Goal: Navigation & Orientation: Understand site structure

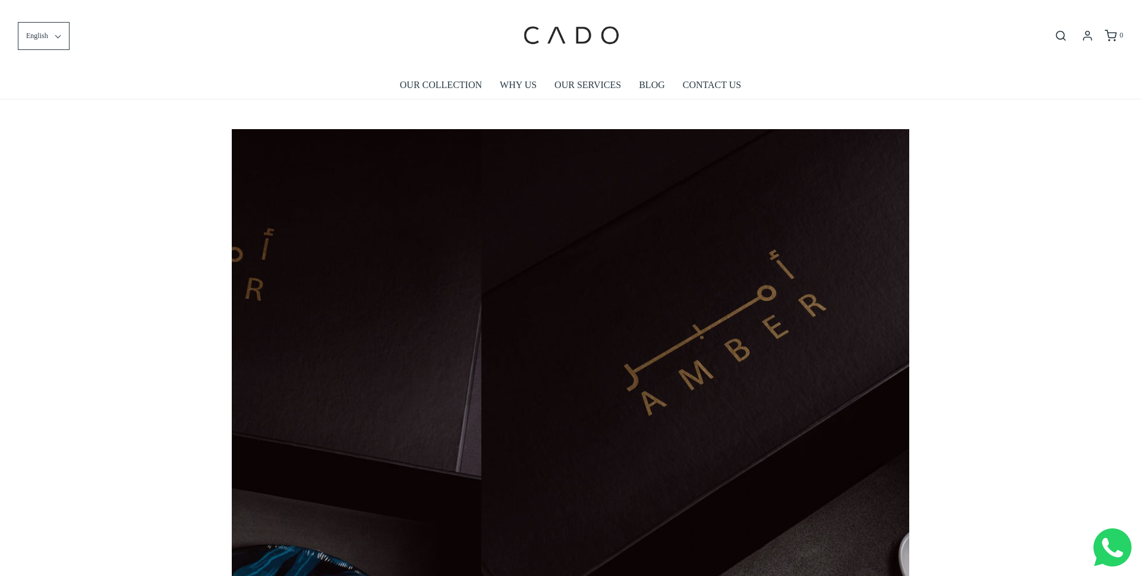
scroll to position [0, 678]
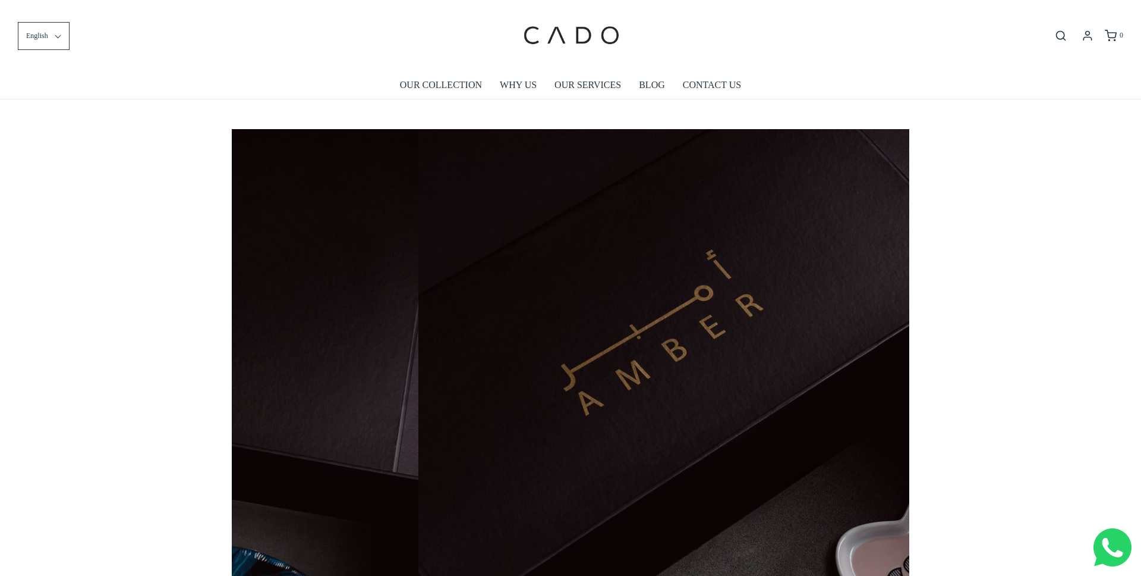
scroll to position [0, 678]
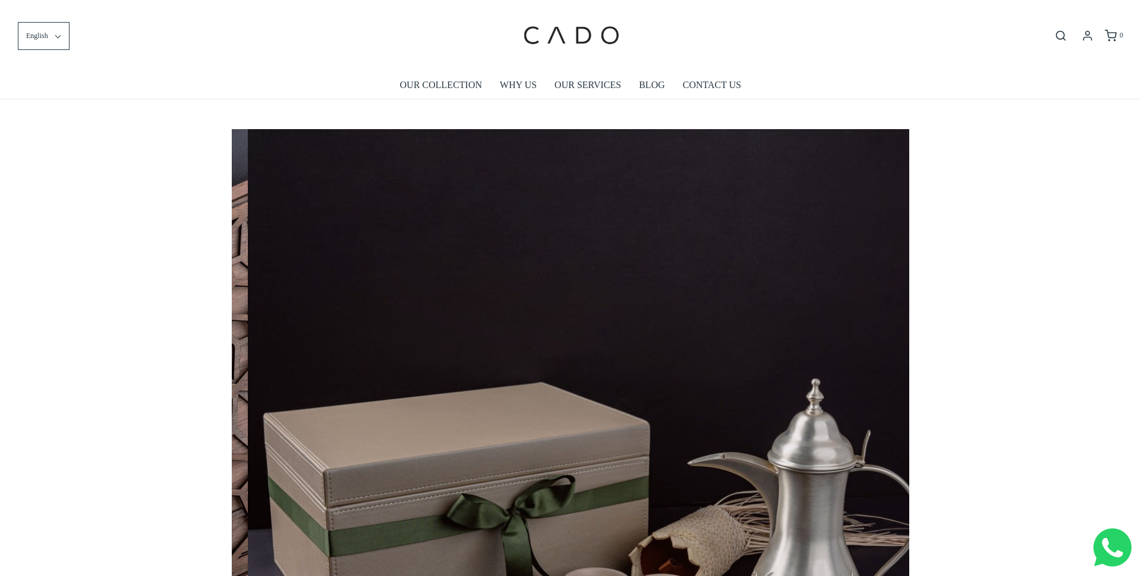
scroll to position [0, 3389]
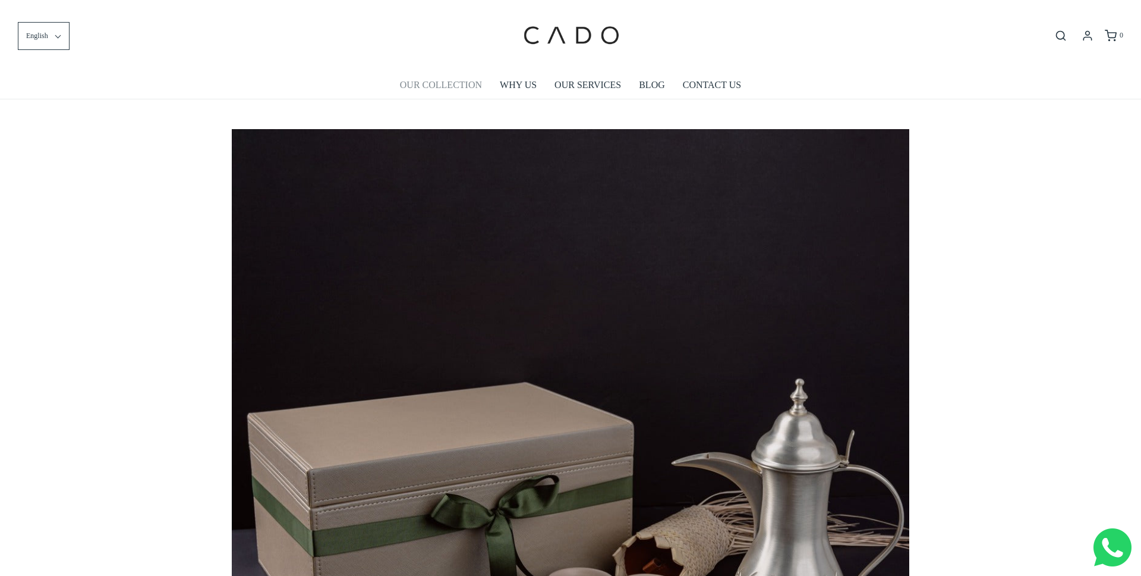
click at [435, 88] on link "OUR COLLECTION" at bounding box center [441, 84] width 82 height 27
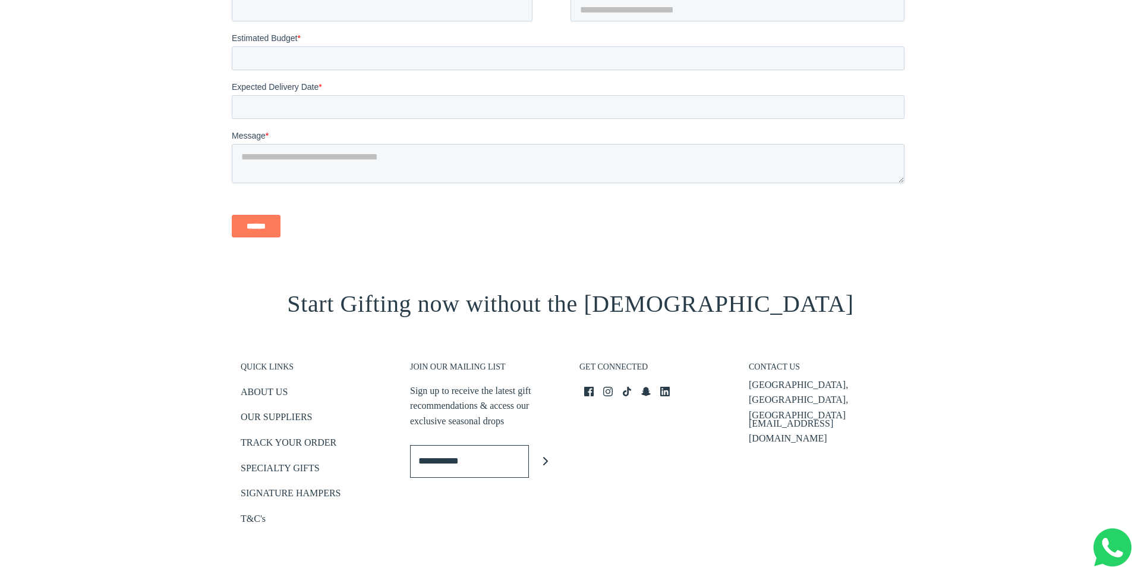
scroll to position [1391, 0]
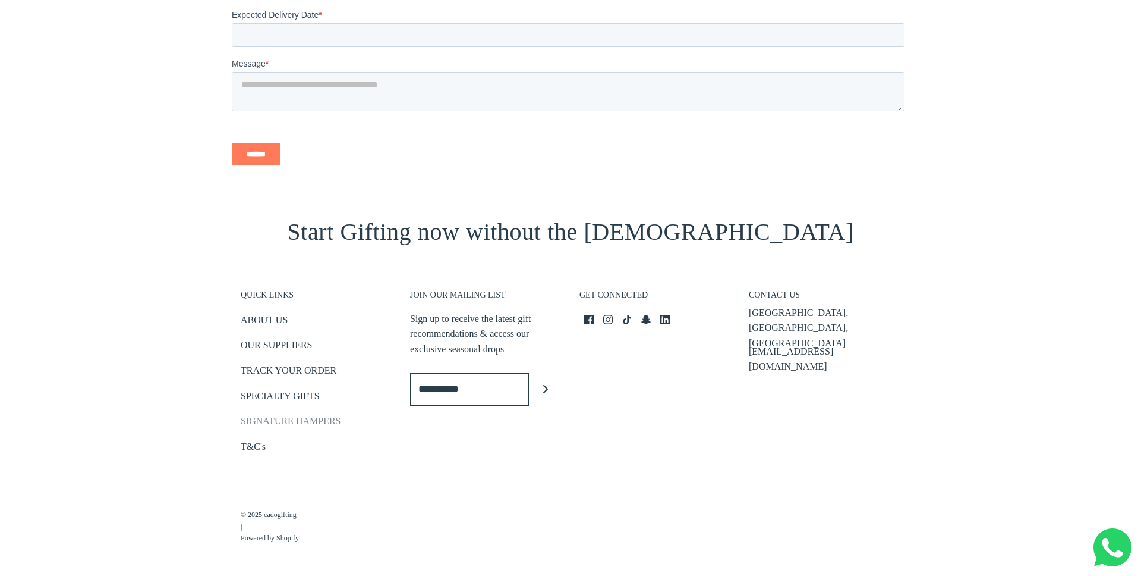
click at [272, 414] on link "SIGNATURE HAMPERS" at bounding box center [291, 423] width 100 height 20
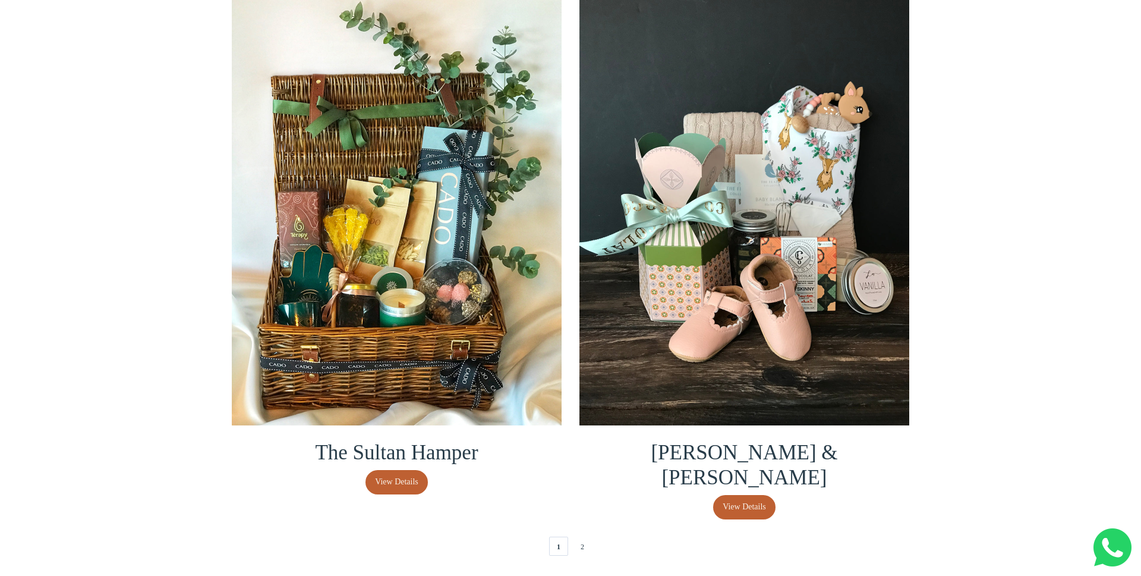
scroll to position [2438, 0]
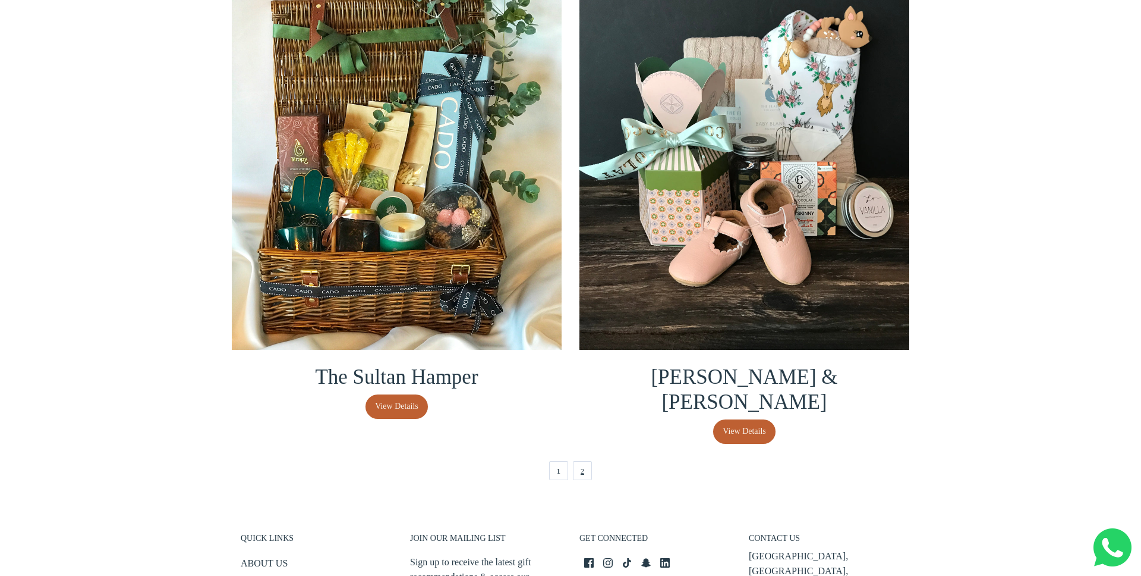
click at [586, 461] on link "2" at bounding box center [582, 470] width 19 height 19
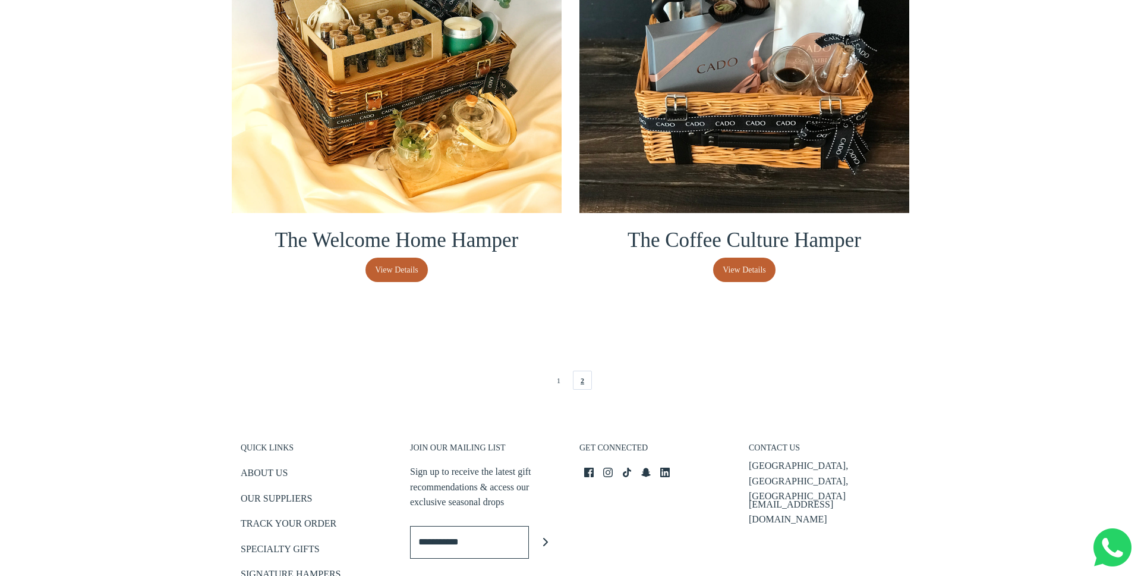
scroll to position [552, 0]
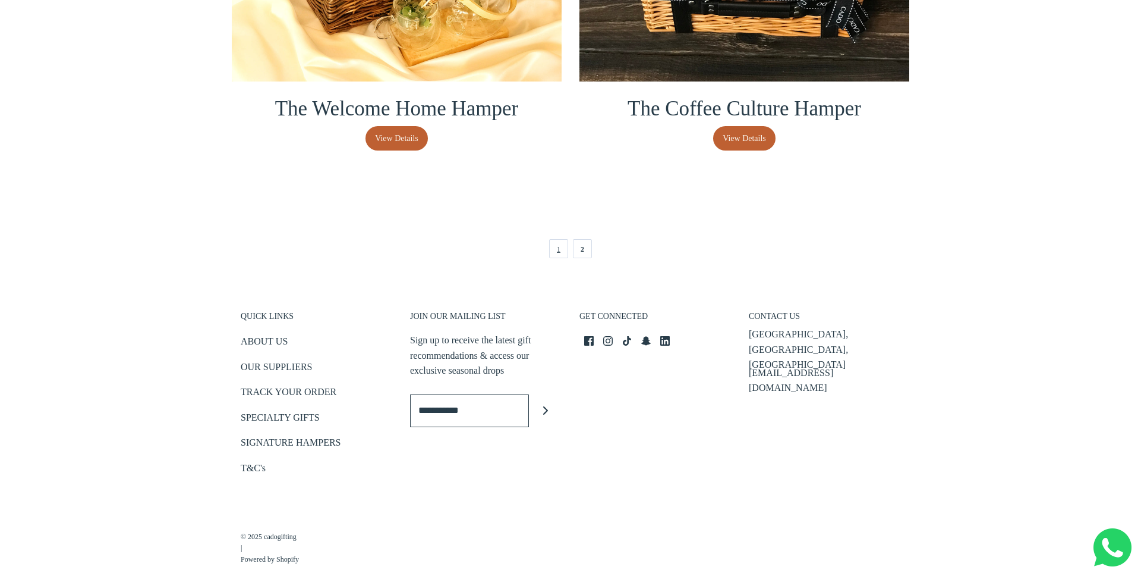
click at [561, 254] on link "1" at bounding box center [558, 248] width 19 height 19
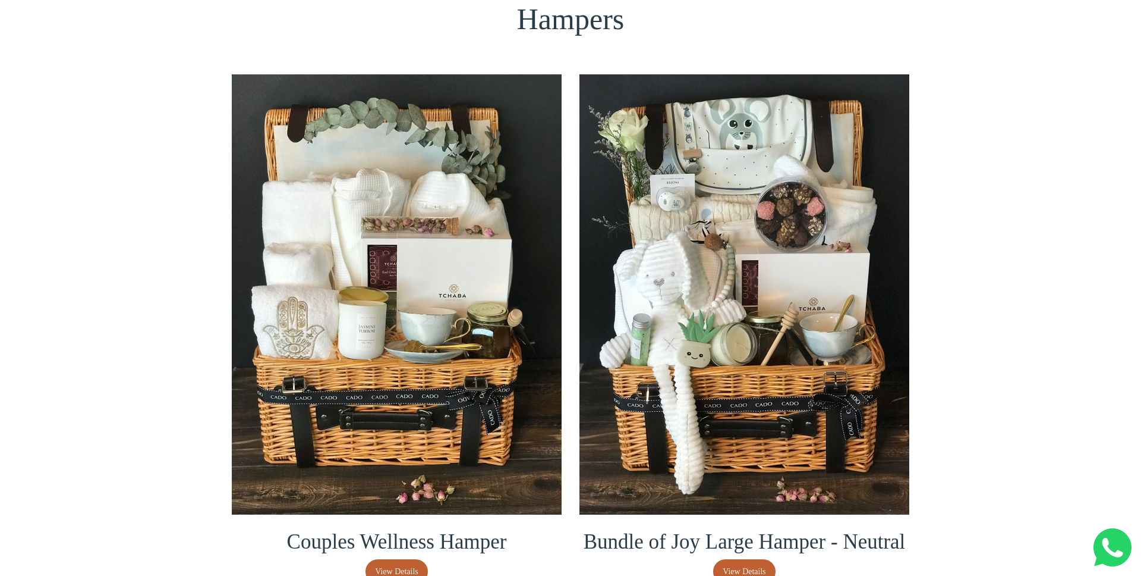
scroll to position [0, 0]
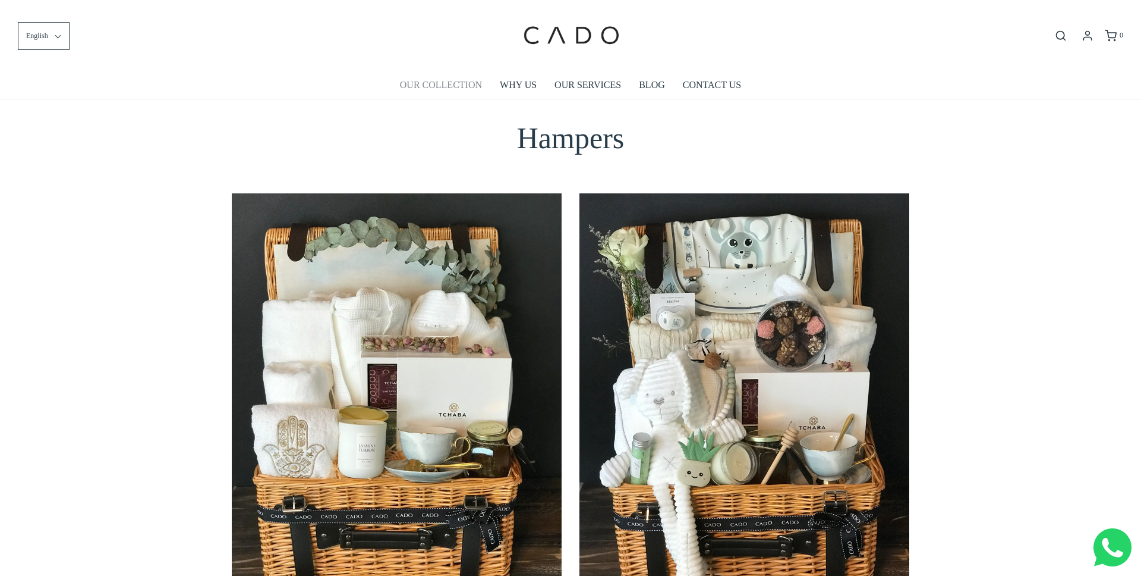
click at [435, 74] on link "OUR COLLECTION" at bounding box center [441, 84] width 82 height 27
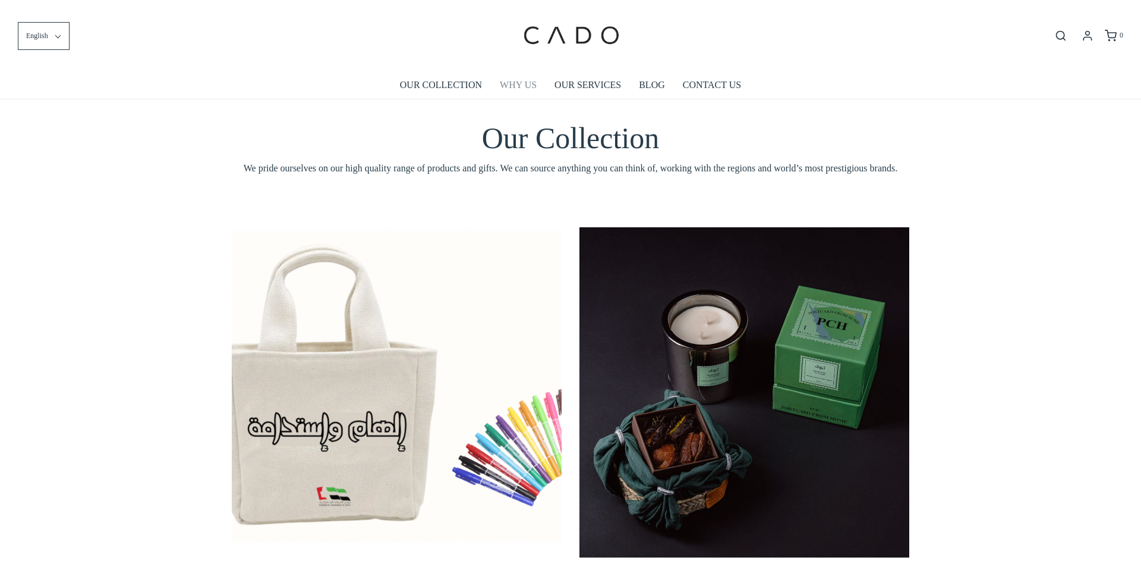
click at [526, 90] on link "WHY US" at bounding box center [518, 84] width 37 height 27
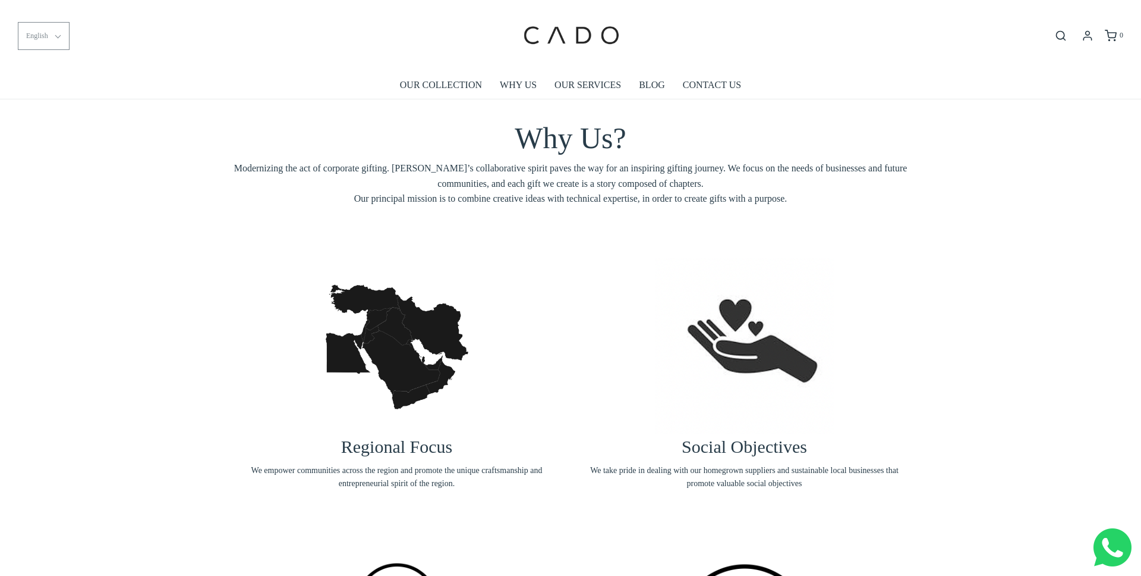
click at [50, 31] on button "English" at bounding box center [44, 36] width 52 height 28
click at [46, 85] on li "العربية" at bounding box center [42, 92] width 48 height 29
click at [419, 83] on link "OUR COLLECTION" at bounding box center [441, 84] width 82 height 27
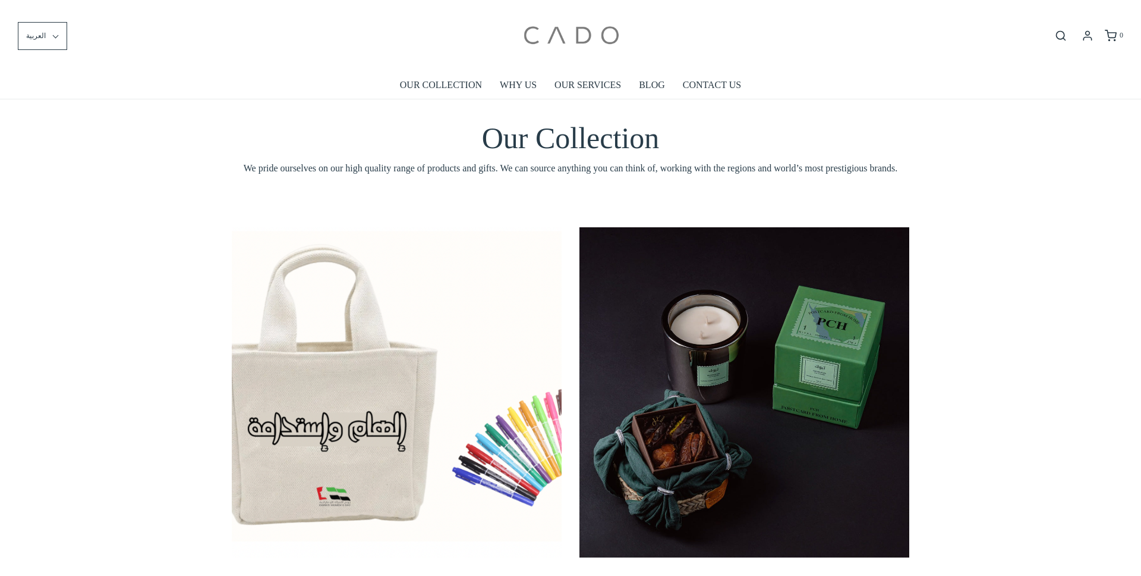
click at [576, 27] on img at bounding box center [570, 36] width 101 height 54
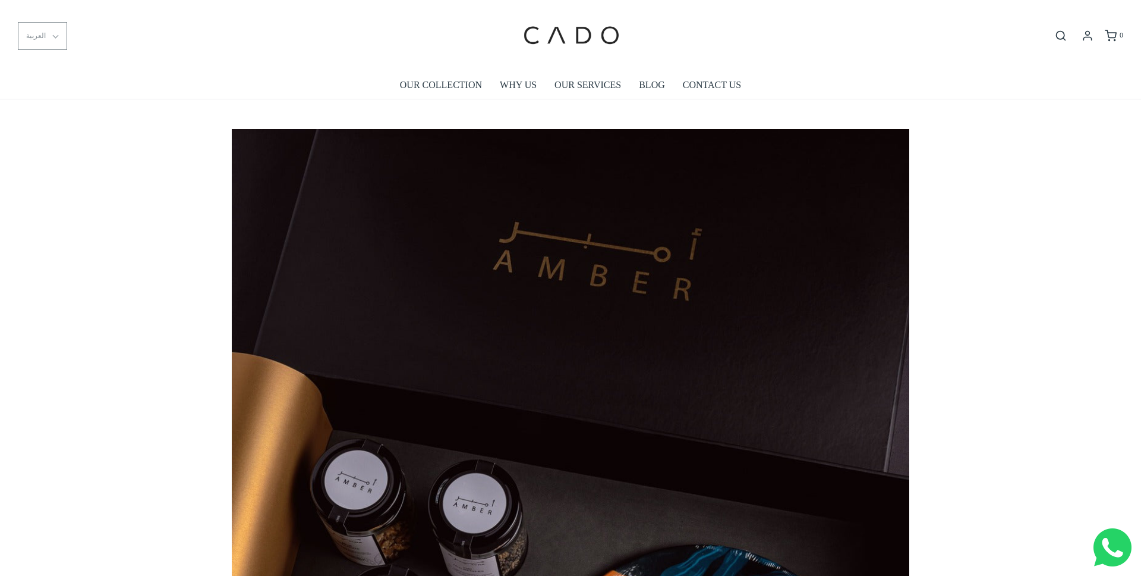
click at [45, 39] on button "العربية" at bounding box center [42, 36] width 49 height 28
click at [37, 93] on li "العربية" at bounding box center [42, 92] width 48 height 29
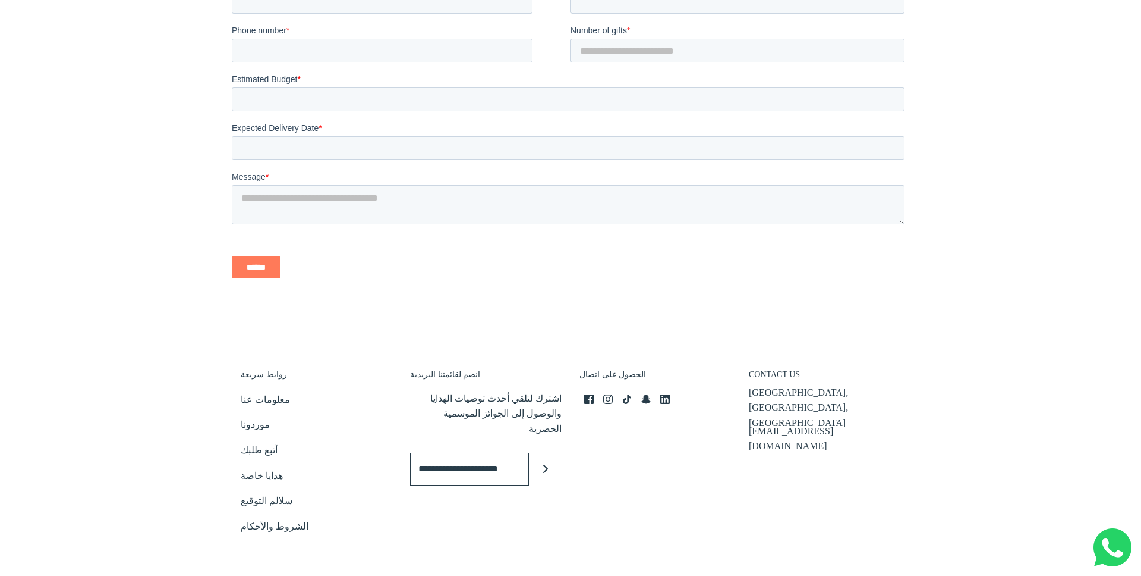
scroll to position [2643, 0]
